Goal: Find specific page/section: Find specific page/section

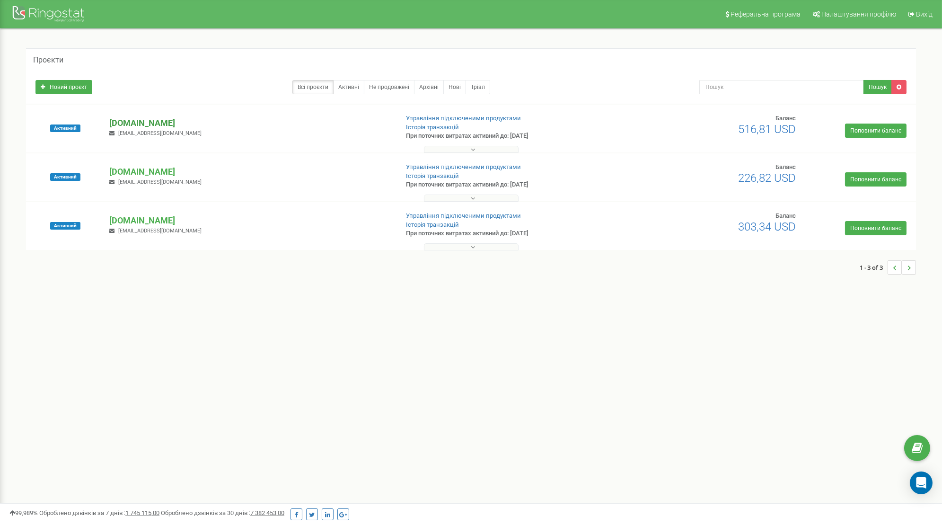
click at [125, 121] on p "[DOMAIN_NAME]" at bounding box center [249, 123] width 281 height 12
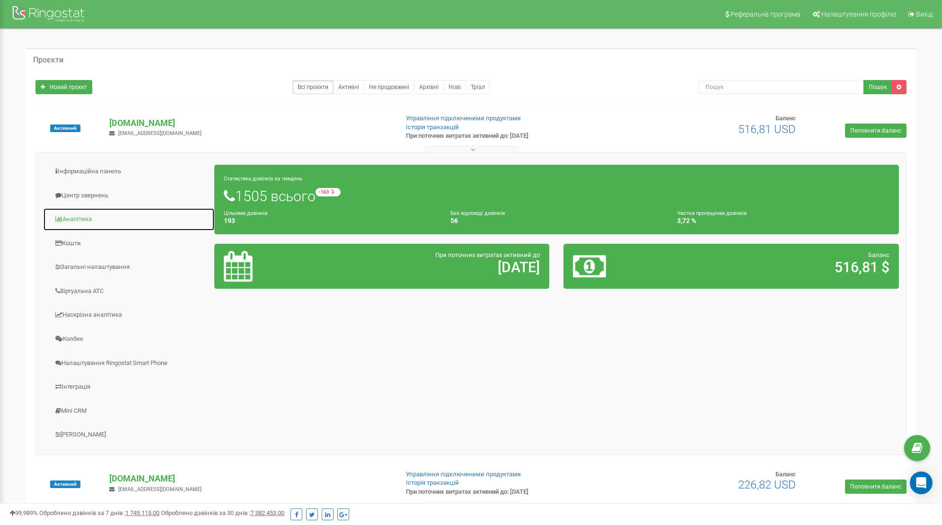
click at [89, 220] on link "Аналiтика" at bounding box center [129, 219] width 172 height 23
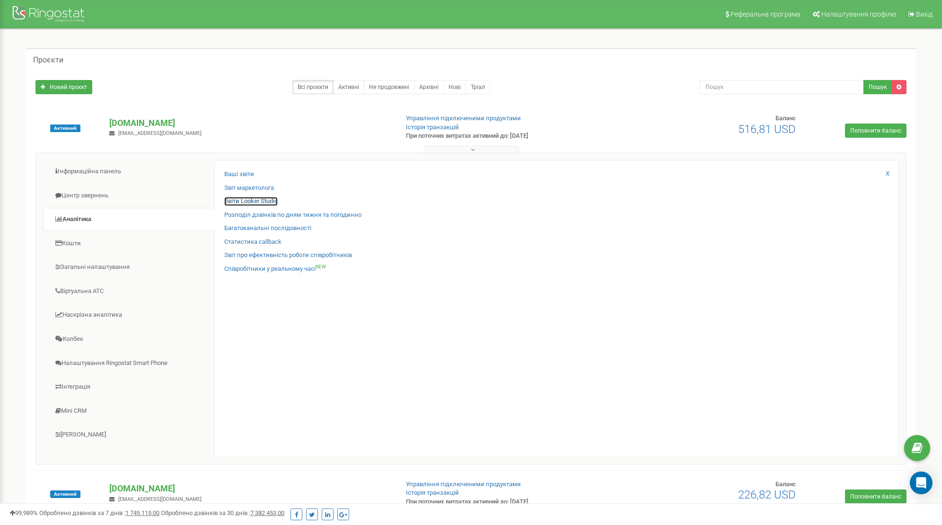
click at [249, 198] on link "Звіти Looker Studio" at bounding box center [250, 201] width 53 height 9
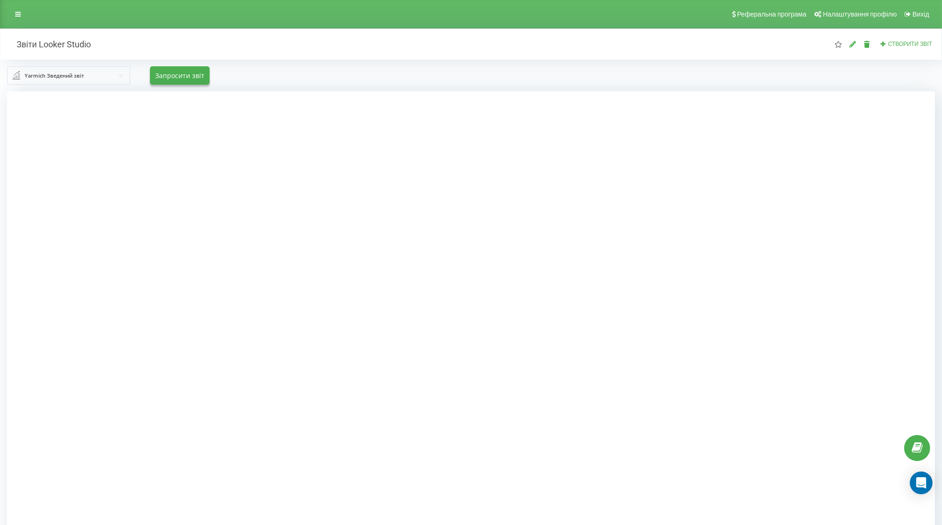
click at [847, 167] on div at bounding box center [471, 353] width 928 height 525
click at [100, 77] on input "text" at bounding box center [69, 75] width 122 height 17
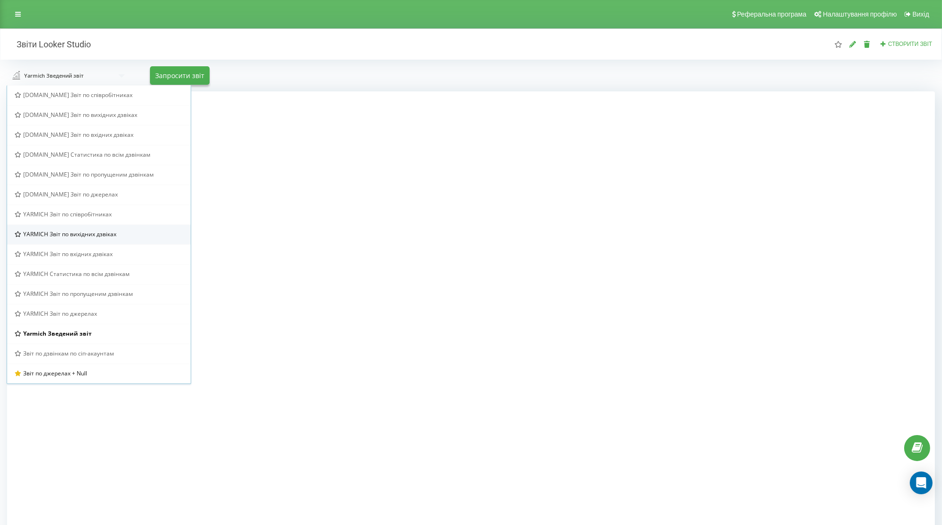
click at [113, 239] on div "YARMICH Звіт по вихідних дзвіках" at bounding box center [99, 234] width 184 height 20
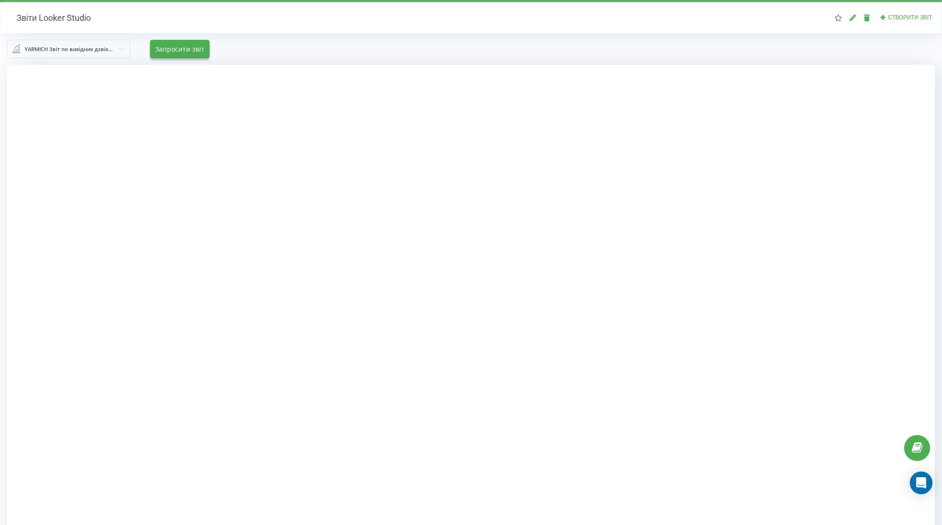
scroll to position [33, 0]
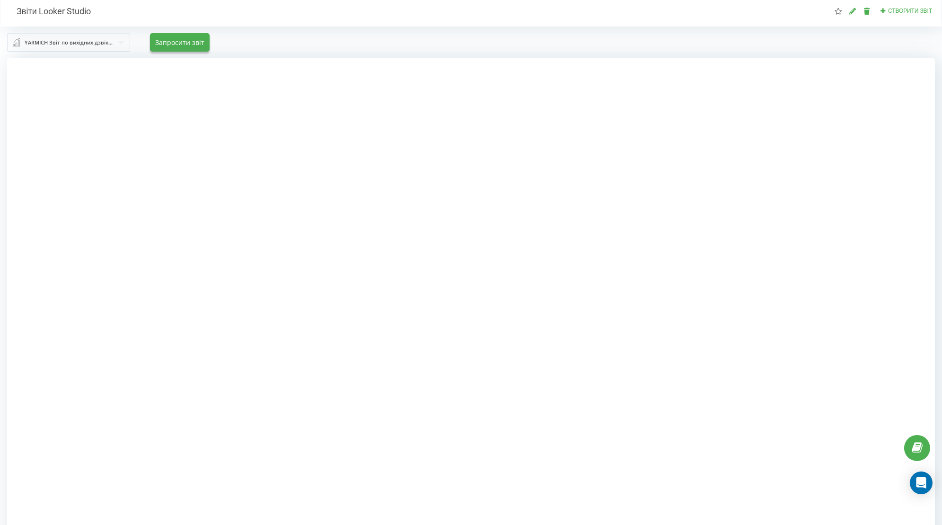
click at [148, 195] on div at bounding box center [471, 320] width 928 height 525
click at [149, 219] on div at bounding box center [471, 320] width 928 height 525
click at [161, 201] on div at bounding box center [471, 320] width 928 height 525
click at [211, 232] on div at bounding box center [471, 320] width 928 height 525
click at [830, 228] on div at bounding box center [471, 320] width 928 height 525
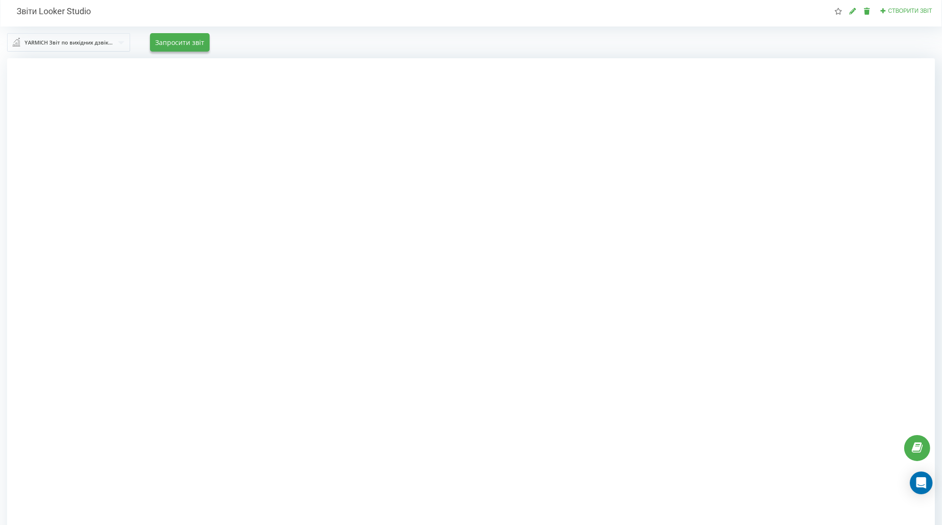
click at [802, 240] on div at bounding box center [471, 320] width 928 height 525
click at [120, 53] on div "YARMICH Звіт по вихідних дзвіках [DOMAIN_NAME] Звіт по співробітниках [DOMAIN_N…" at bounding box center [470, 42] width 941 height 32
click at [117, 42] on input "text" at bounding box center [69, 42] width 122 height 17
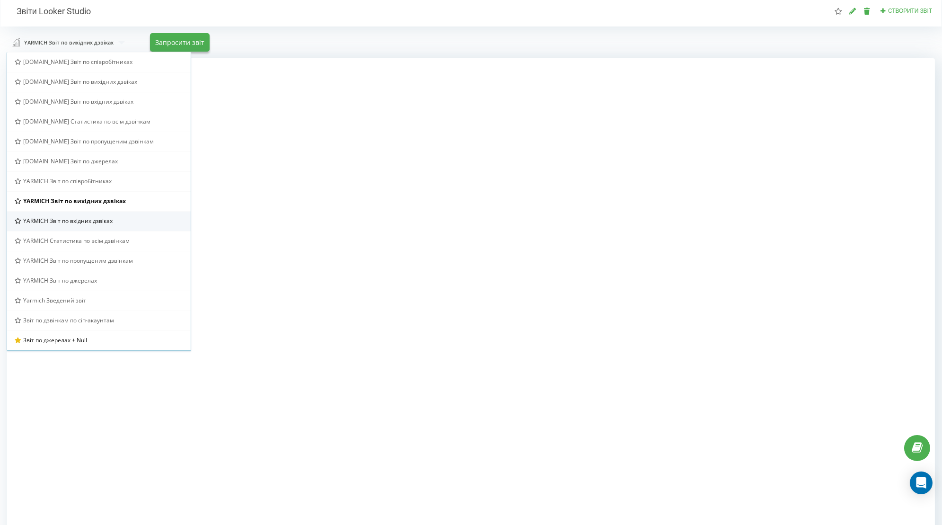
click at [98, 222] on span "YARMICH Звіт по вхідних дзвіках" at bounding box center [67, 221] width 89 height 8
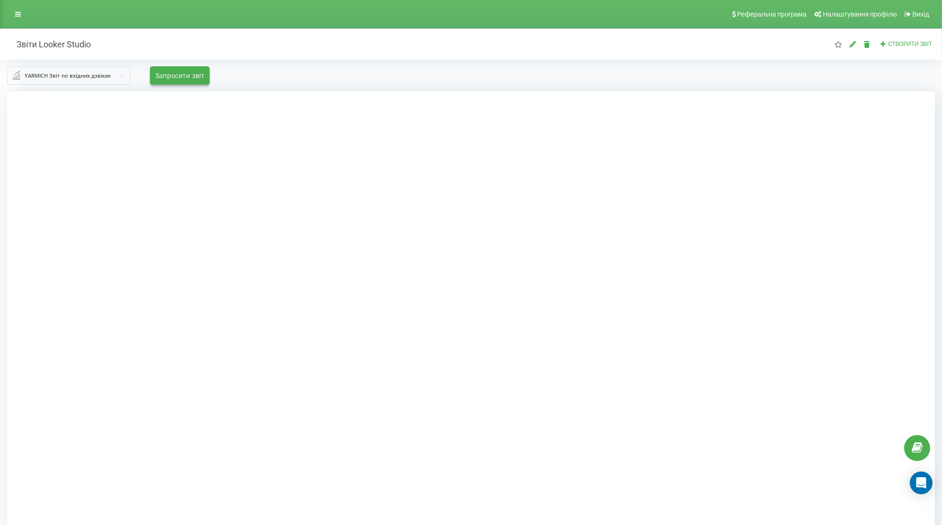
click at [103, 80] on div "YARMICH Звіт по вхідних дзвіках [DOMAIN_NAME] Звіт по співробітниках [DOMAIN_NA…" at bounding box center [68, 75] width 123 height 18
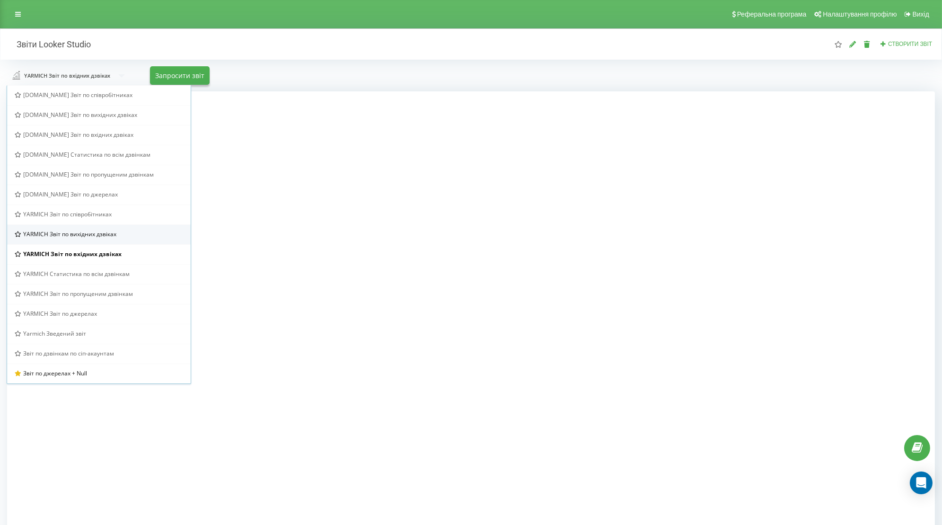
click at [92, 232] on span "YARMICH Звіт по вихідних дзвіках" at bounding box center [69, 234] width 93 height 8
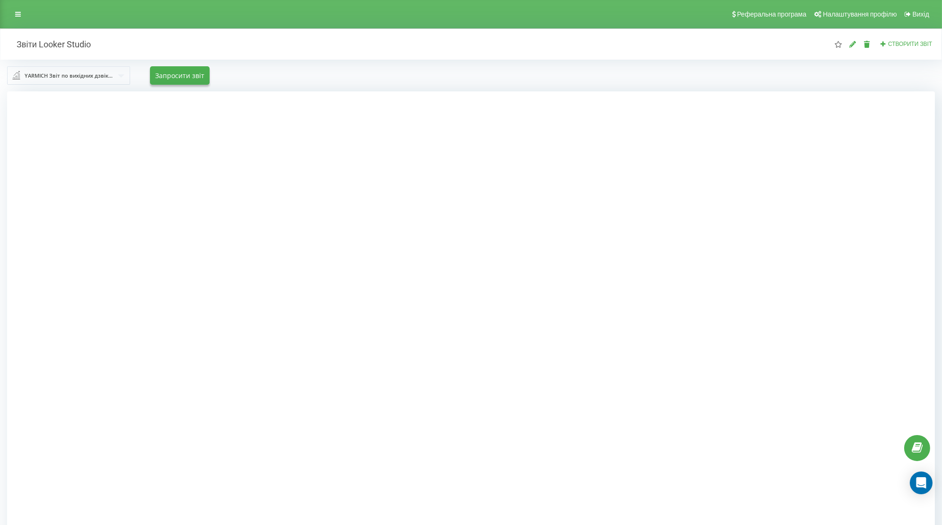
click at [177, 179] on div at bounding box center [471, 353] width 928 height 525
click at [101, 70] on div "YARMICH Звіт по вихідних дзвіках" at bounding box center [69, 75] width 89 height 10
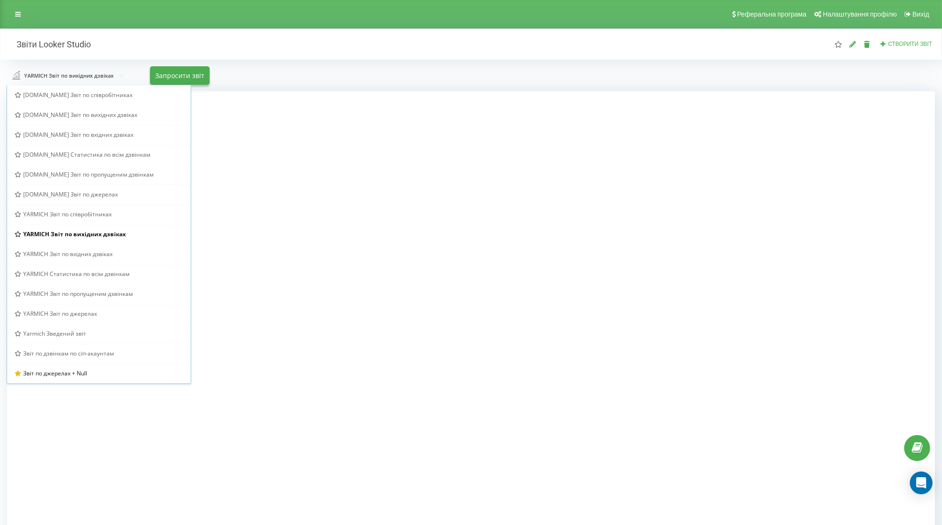
click at [794, 155] on div at bounding box center [471, 353] width 928 height 525
